Goal: Task Accomplishment & Management: Manage account settings

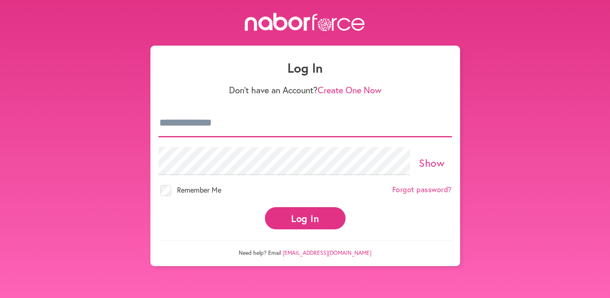
click at [213, 125] on input "email" at bounding box center [306, 123] width 294 height 28
paste input "**********"
type input "**********"
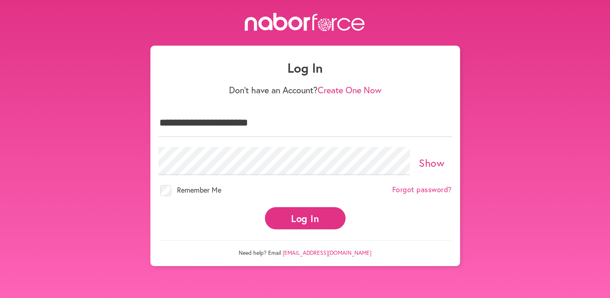
click at [304, 214] on button "Log In" at bounding box center [305, 218] width 81 height 22
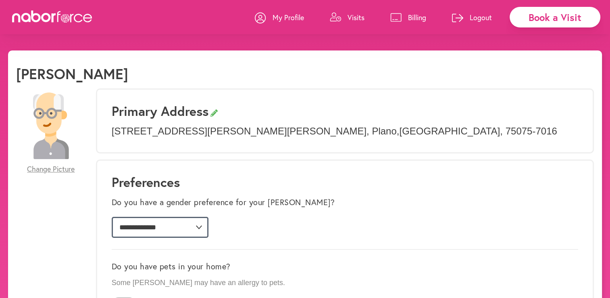
click at [209, 225] on select "**********" at bounding box center [160, 227] width 97 height 21
select select "*"
click at [112, 217] on select "**********" at bounding box center [160, 227] width 97 height 21
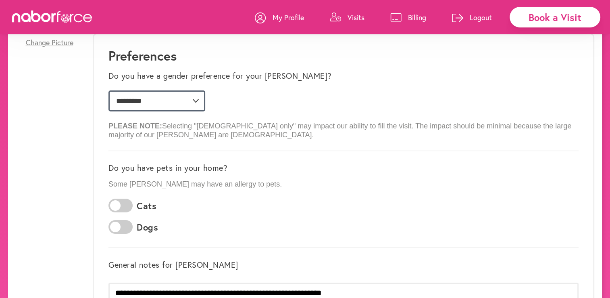
scroll to position [130, 0]
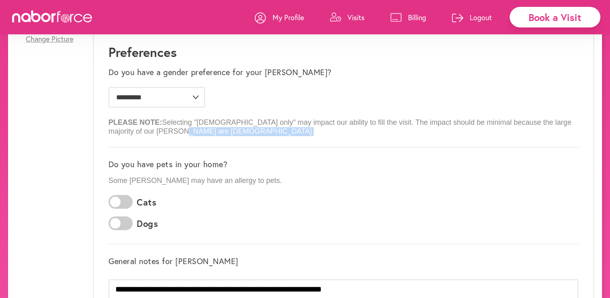
drag, startPoint x: 607, startPoint y: 127, endPoint x: 606, endPoint y: 144, distance: 17.4
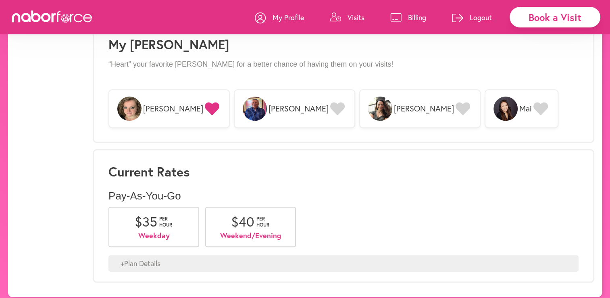
scroll to position [650, 0]
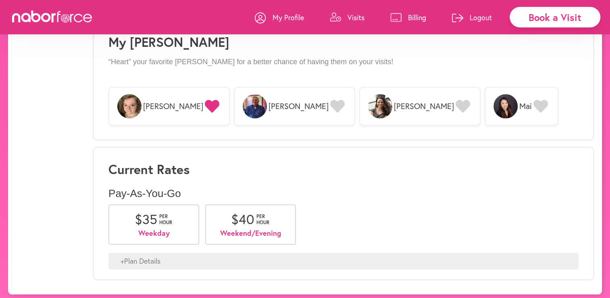
click at [123, 256] on div "+ Plan Details" at bounding box center [344, 261] width 470 height 17
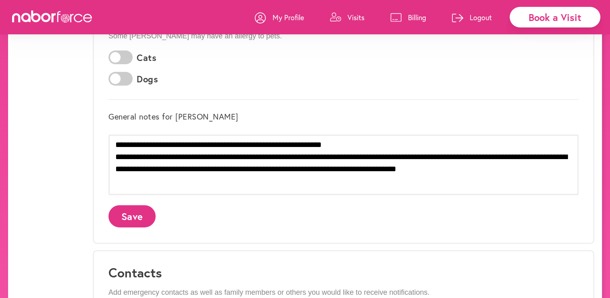
scroll to position [257, 0]
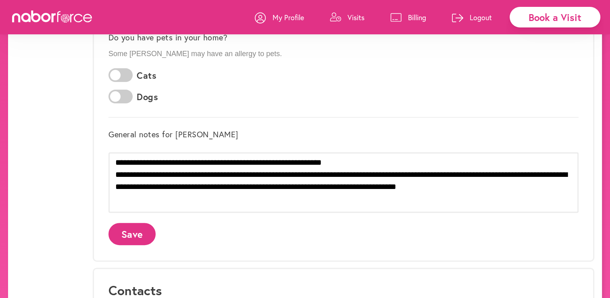
click at [132, 231] on button "Save" at bounding box center [132, 234] width 47 height 22
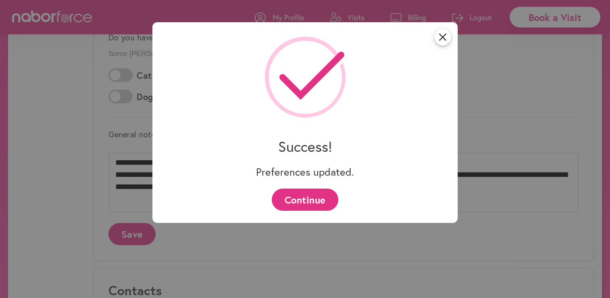
scroll to position [0, 0]
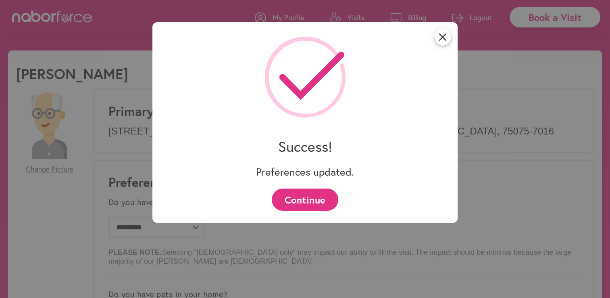
click at [306, 198] on button "Continue" at bounding box center [305, 199] width 67 height 22
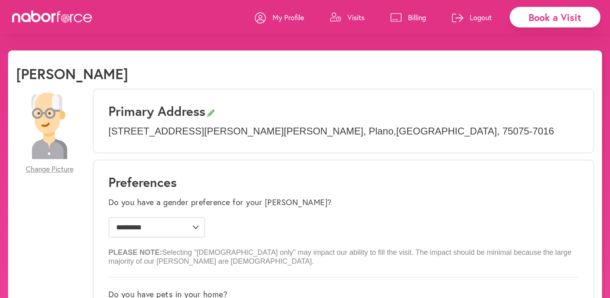
click at [355, 16] on p "Visits" at bounding box center [356, 18] width 17 height 10
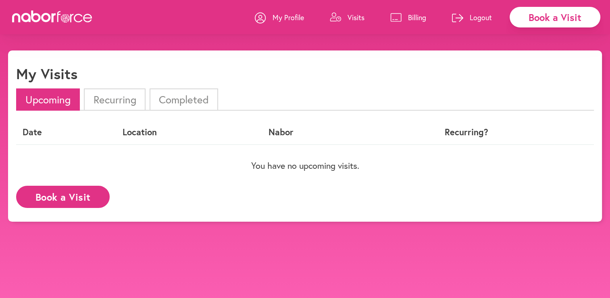
click at [116, 101] on li "Recurring" at bounding box center [114, 99] width 61 height 22
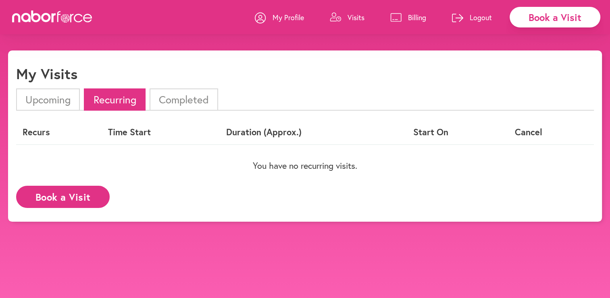
click at [157, 96] on li "Completed" at bounding box center [184, 99] width 69 height 22
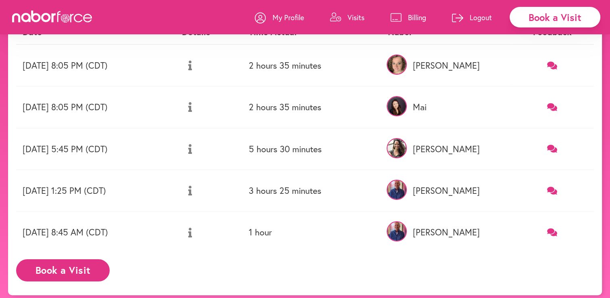
scroll to position [103, 0]
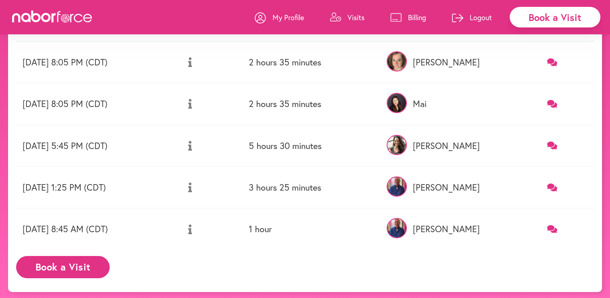
click at [552, 142] on icon at bounding box center [552, 146] width 10 height 8
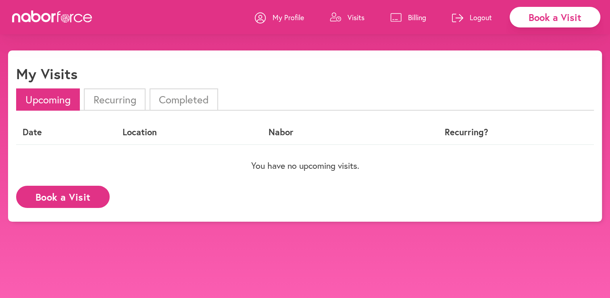
click at [290, 16] on p "My Profile" at bounding box center [288, 18] width 31 height 10
select select "*"
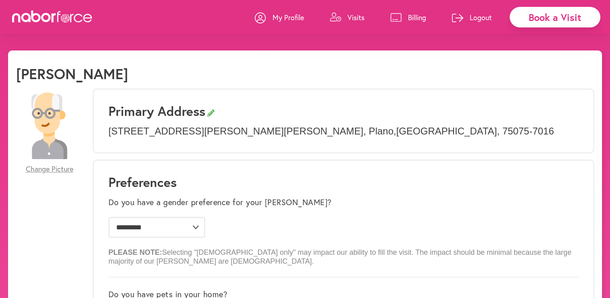
click at [474, 17] on p "Logout" at bounding box center [481, 18] width 22 height 10
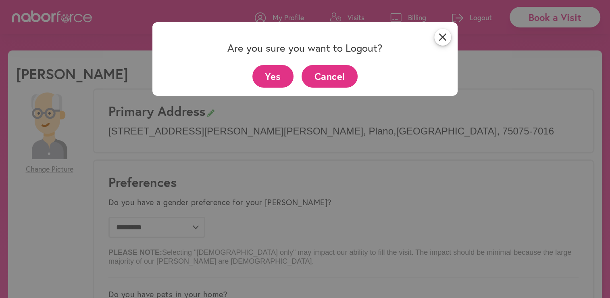
click at [283, 75] on button "Yes" at bounding box center [274, 76] width 42 height 22
